Goal: Find specific page/section: Find specific page/section

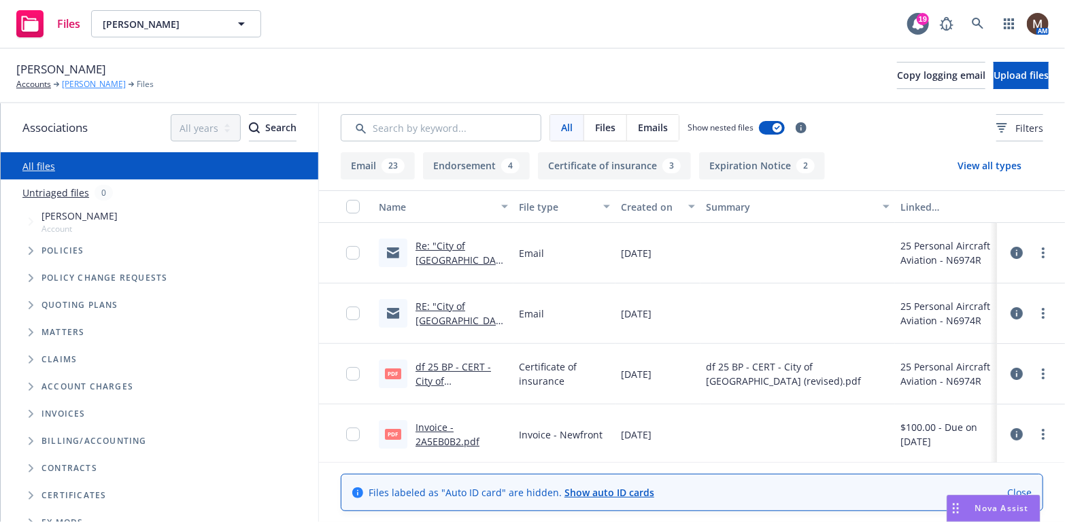
click at [77, 84] on link "[PERSON_NAME]" at bounding box center [94, 84] width 64 height 12
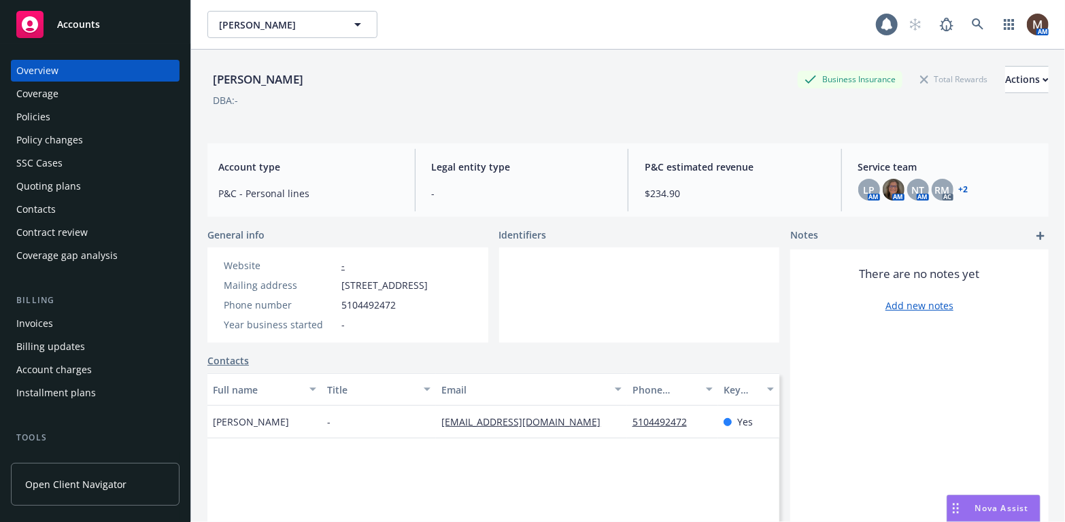
click at [44, 320] on div "Invoices" at bounding box center [34, 324] width 37 height 22
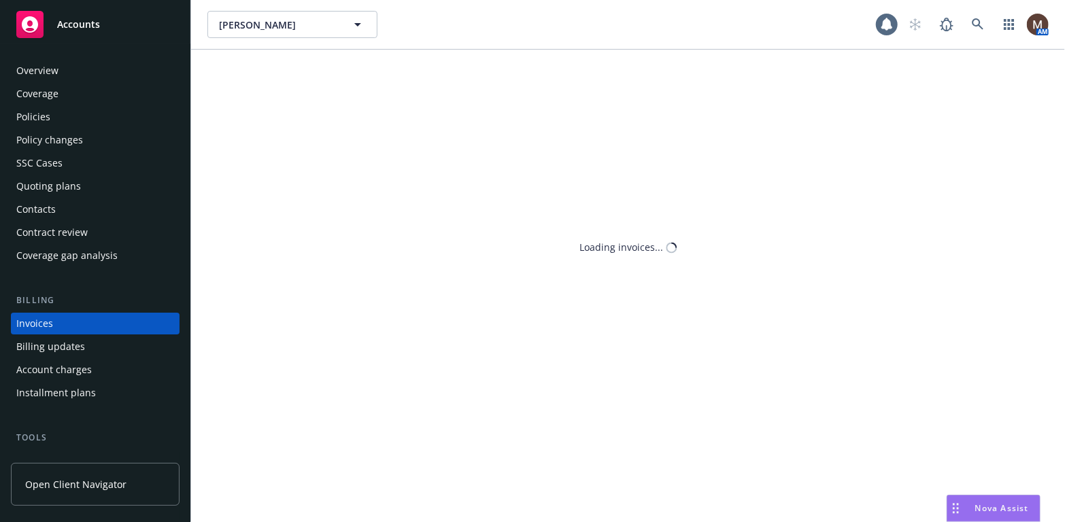
scroll to position [40, 0]
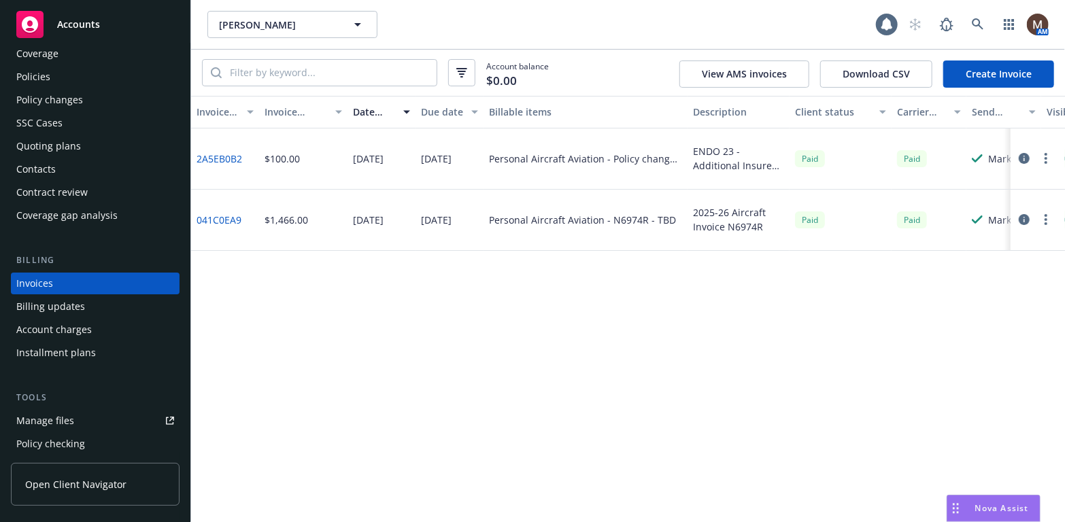
click at [48, 68] on div "Policies" at bounding box center [33, 77] width 34 height 22
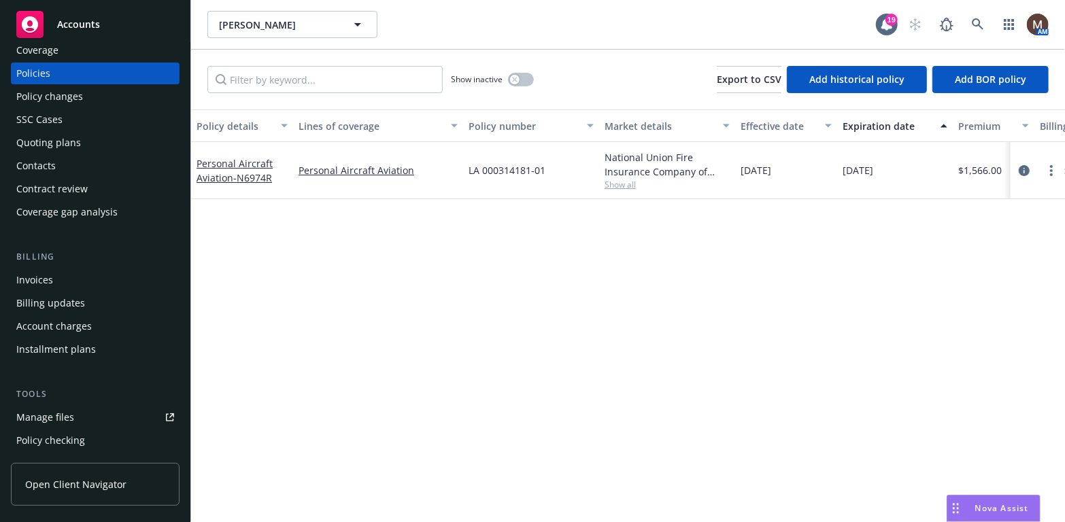
scroll to position [68, 0]
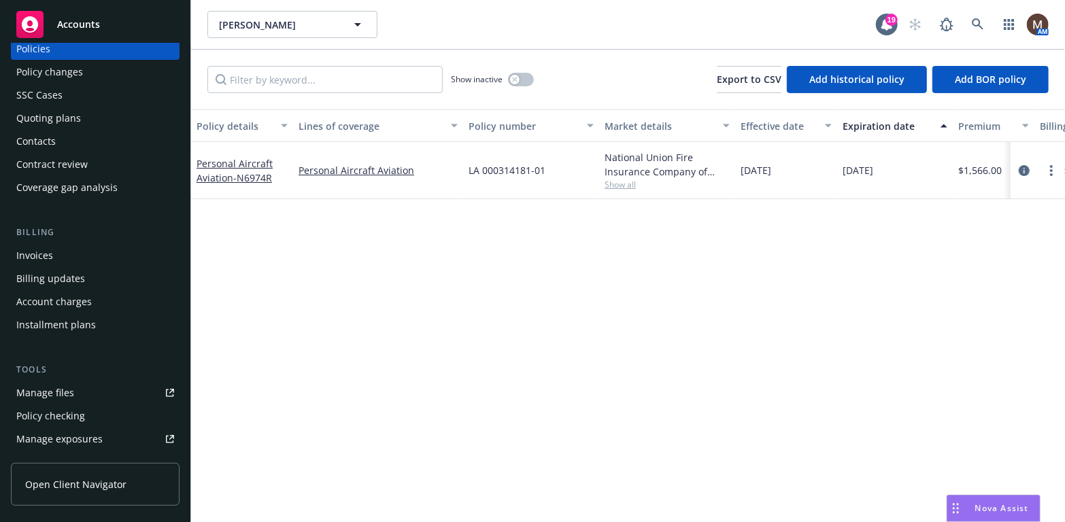
click at [77, 390] on link "Manage files" at bounding box center [95, 393] width 169 height 22
